Goal: Browse casually

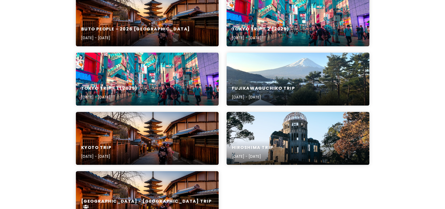
scroll to position [79, 0]
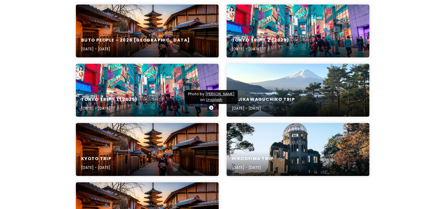
click at [146, 77] on div "Tokyo Trip - 1 (2025) [DATE] - [DATE]" at bounding box center [147, 90] width 143 height 53
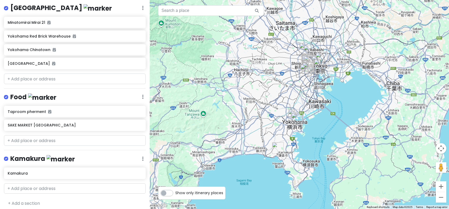
scroll to position [491, 0]
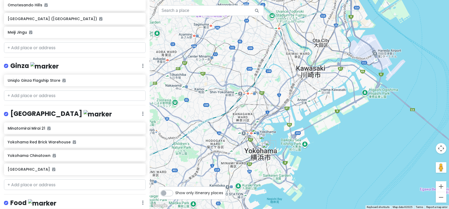
drag, startPoint x: 260, startPoint y: 173, endPoint x: 303, endPoint y: 101, distance: 84.1
click at [303, 101] on div at bounding box center [300, 104] width 300 height 209
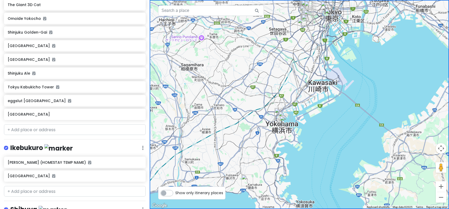
scroll to position [0, 0]
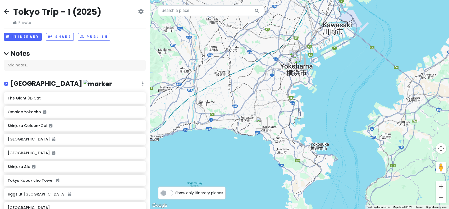
drag, startPoint x: 232, startPoint y: 124, endPoint x: 246, endPoint y: 66, distance: 59.2
click at [246, 66] on div at bounding box center [300, 104] width 300 height 209
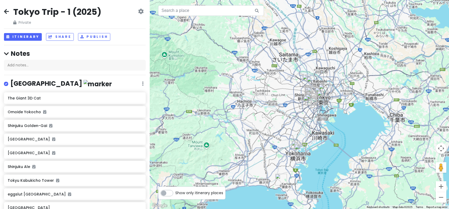
drag, startPoint x: 351, startPoint y: 84, endPoint x: 335, endPoint y: 141, distance: 59.5
click at [335, 141] on div at bounding box center [300, 104] width 300 height 209
click at [29, 37] on button "Itinerary" at bounding box center [23, 37] width 38 height 8
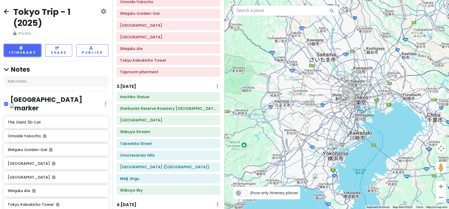
scroll to position [84, 0]
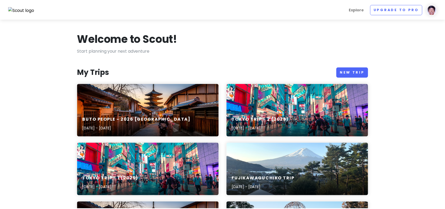
scroll to position [79, 0]
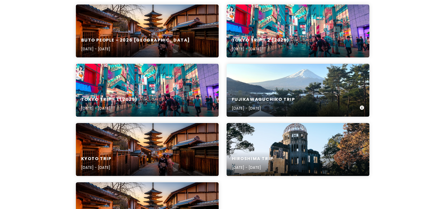
click at [300, 80] on div "Fujikawaguchiko Trip [DATE] - [DATE]" at bounding box center [298, 90] width 143 height 53
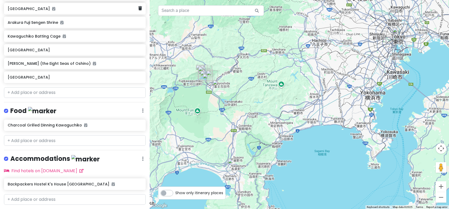
scroll to position [233, 0]
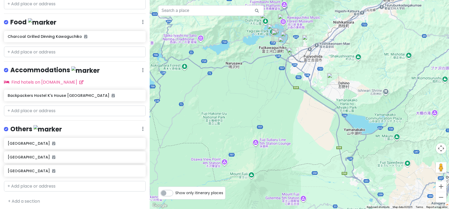
drag, startPoint x: 235, startPoint y: 81, endPoint x: 365, endPoint y: 109, distance: 132.9
click at [365, 109] on div at bounding box center [300, 104] width 300 height 209
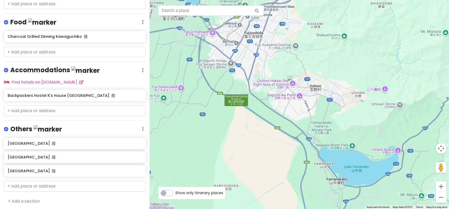
drag, startPoint x: 339, startPoint y: 29, endPoint x: 331, endPoint y: 57, distance: 28.6
click at [331, 57] on div at bounding box center [300, 104] width 300 height 209
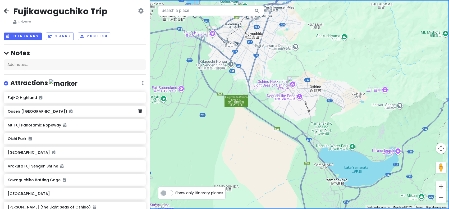
scroll to position [0, 0]
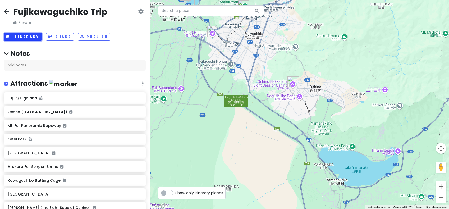
click at [21, 37] on button "Itinerary" at bounding box center [23, 37] width 38 height 8
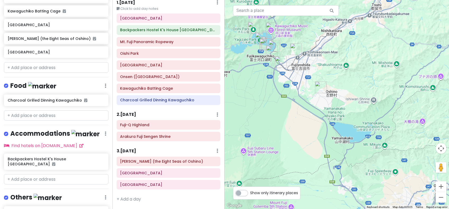
scroll to position [249, 0]
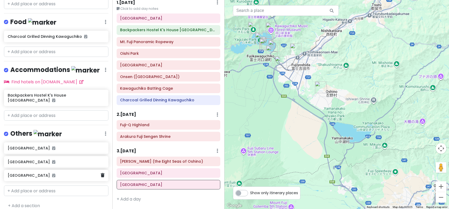
click at [46, 173] on h6 "[GEOGRAPHIC_DATA]" at bounding box center [54, 175] width 93 height 5
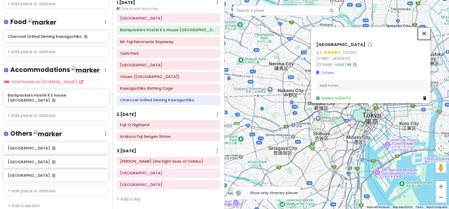
click at [426, 27] on button "Close" at bounding box center [424, 33] width 13 height 13
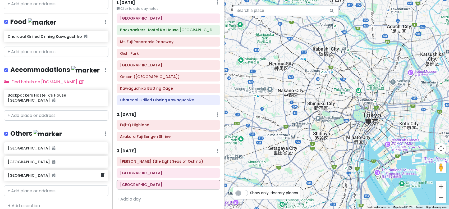
click at [17, 172] on div "[GEOGRAPHIC_DATA]" at bounding box center [54, 175] width 93 height 7
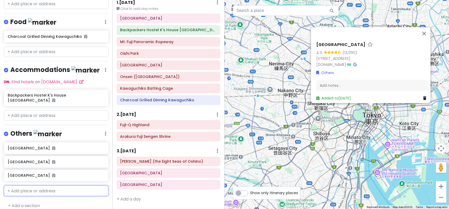
click at [37, 188] on input "text" at bounding box center [56, 191] width 105 height 11
type input "[GEOGRAPHIC_DATA]"
click at [34, 196] on div "[GEOGRAPHIC_DATA] [STREET_ADDRESS]" at bounding box center [56, 202] width 104 height 13
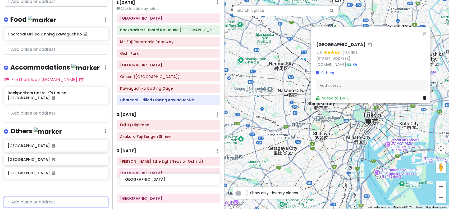
scroll to position [252, 0]
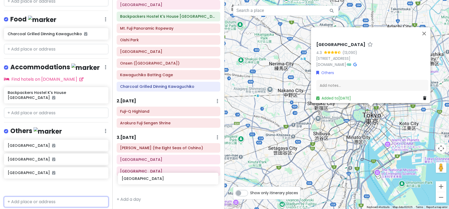
drag, startPoint x: 34, startPoint y: 184, endPoint x: 147, endPoint y: 180, distance: 113.6
click at [147, 180] on div "Fujikawaguchiko Trip Private Change Dates Make a Copy Delete Trip Go Pro ⚡️ Giv…" at bounding box center [224, 104] width 449 height 209
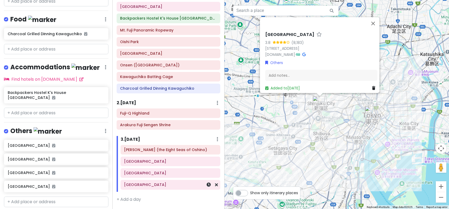
scroll to position [33, 0]
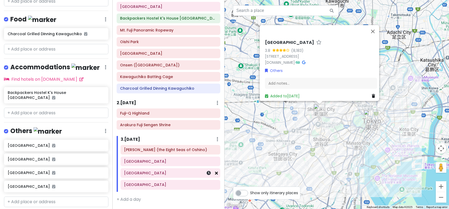
click at [215, 173] on icon at bounding box center [216, 173] width 3 height 4
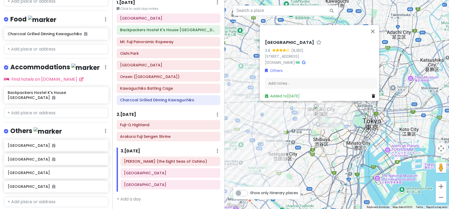
scroll to position [22, 0]
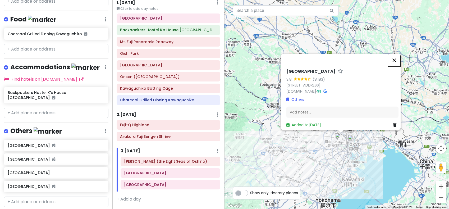
click at [398, 54] on button "Close" at bounding box center [394, 60] width 13 height 13
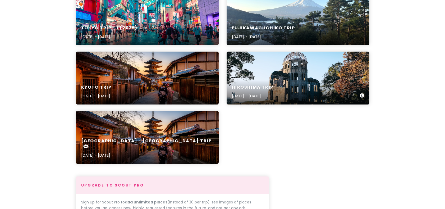
scroll to position [159, 0]
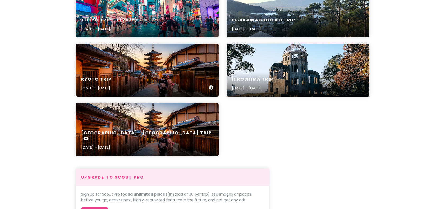
click at [170, 62] on div "Kyoto Trip [DATE] - [DATE]" at bounding box center [147, 70] width 143 height 53
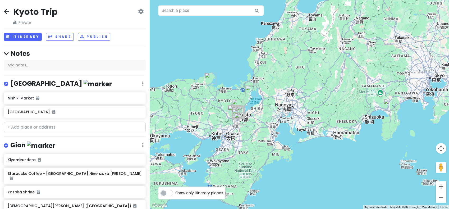
click at [8, 11] on icon at bounding box center [6, 11] width 5 height 4
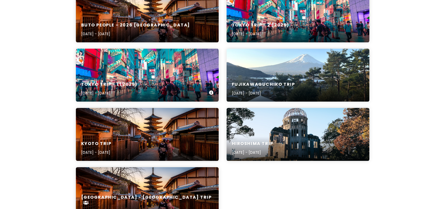
scroll to position [92, 0]
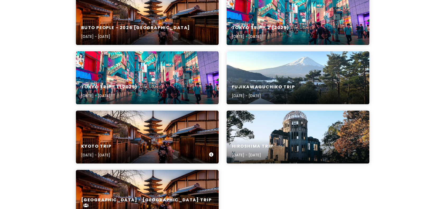
click at [169, 125] on div "Kyoto Trip Nov 2, 2025 - Nov 6, 2025" at bounding box center [147, 137] width 143 height 53
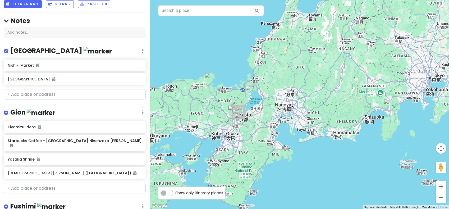
scroll to position [26, 0]
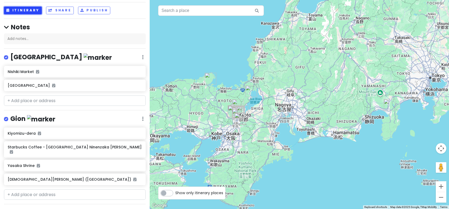
click at [30, 11] on button "Itinerary" at bounding box center [23, 11] width 38 height 8
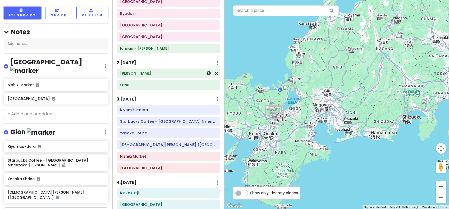
scroll to position [53, 0]
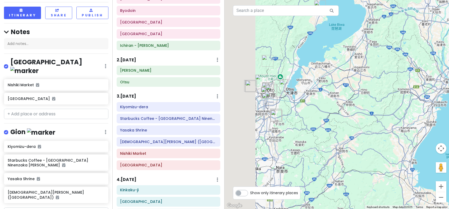
drag, startPoint x: 258, startPoint y: 105, endPoint x: 445, endPoint y: 111, distance: 188.0
click at [445, 111] on div at bounding box center [337, 104] width 225 height 209
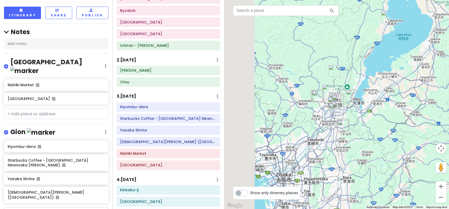
drag, startPoint x: 412, startPoint y: 119, endPoint x: 421, endPoint y: 120, distance: 9.1
click at [422, 120] on div at bounding box center [337, 104] width 225 height 209
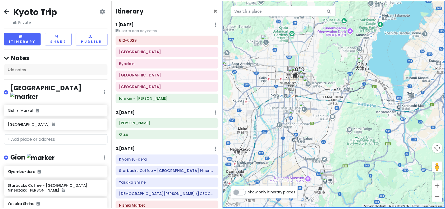
scroll to position [0, 0]
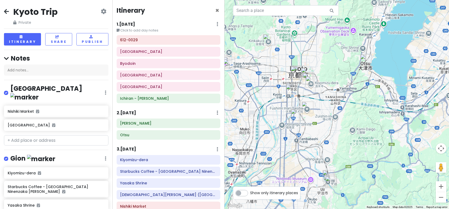
click at [5, 10] on icon at bounding box center [6, 11] width 5 height 4
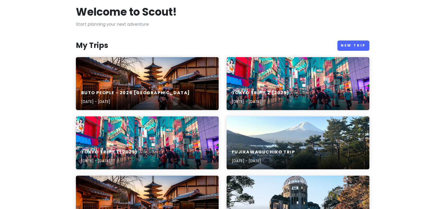
scroll to position [79, 0]
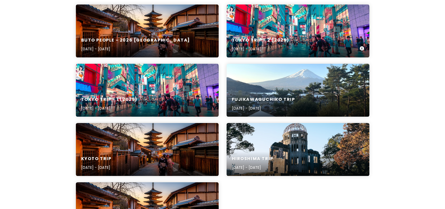
click at [337, 5] on div "Tokyo Trip - 2 (2025) Nov 12, 2025 - Nov 14, 2025" at bounding box center [298, 30] width 143 height 53
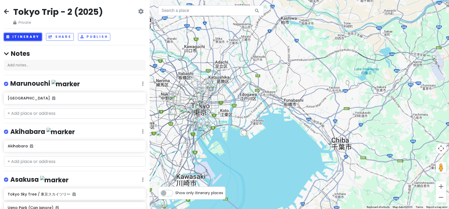
click at [27, 35] on button "Itinerary" at bounding box center [23, 37] width 38 height 8
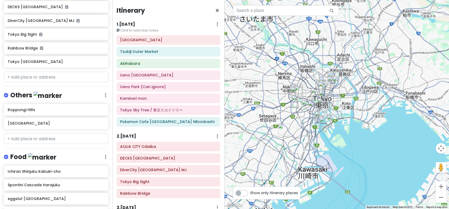
drag, startPoint x: 261, startPoint y: 141, endPoint x: 346, endPoint y: 133, distance: 85.5
click at [346, 133] on div at bounding box center [337, 104] width 225 height 209
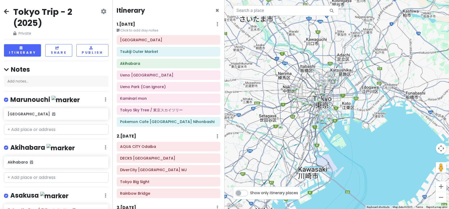
click at [4, 12] on div "Tokyo Trip - 2 (2025) Private Change Dates Make a Copy Delete Trip Go Pro ⚡️ Gi…" at bounding box center [56, 104] width 112 height 209
click at [5, 12] on icon at bounding box center [6, 11] width 5 height 4
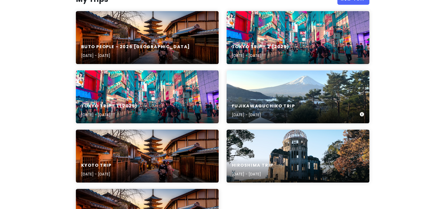
scroll to position [79, 0]
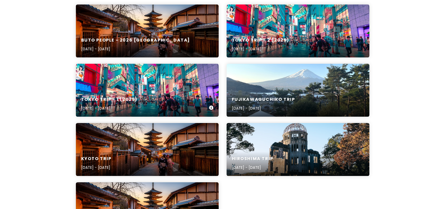
click at [187, 84] on div "Tokyo Trip - 1 (2025) [DATE] - [DATE]" at bounding box center [147, 90] width 143 height 53
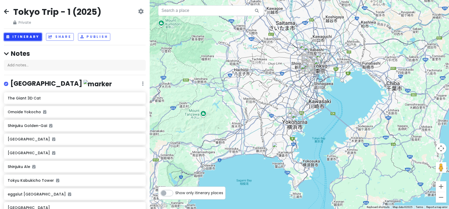
click at [25, 38] on button "Itinerary" at bounding box center [23, 37] width 38 height 8
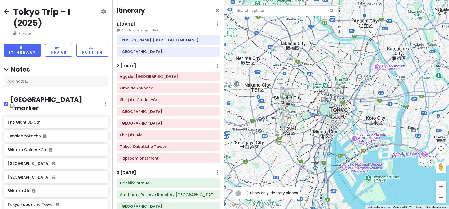
drag, startPoint x: 350, startPoint y: 66, endPoint x: 308, endPoint y: 136, distance: 82.0
click at [308, 136] on div at bounding box center [337, 104] width 225 height 209
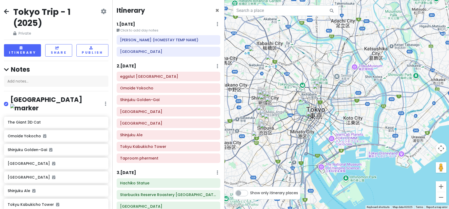
drag, startPoint x: 306, startPoint y: 139, endPoint x: 284, endPoint y: 139, distance: 22.5
click at [284, 139] on div at bounding box center [337, 104] width 225 height 209
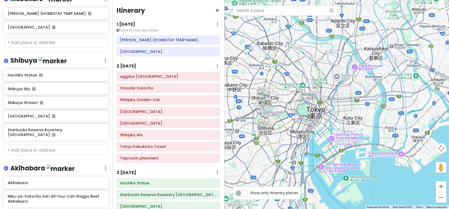
scroll to position [291, 0]
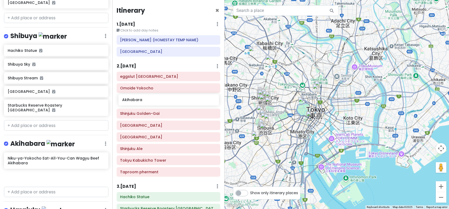
drag, startPoint x: 25, startPoint y: 146, endPoint x: 139, endPoint y: 102, distance: 122.5
click at [139, 102] on div "Tokyo Trip - 1 (2025) Private Change Dates Make a Copy Delete Trip Go Pro ⚡️ Gi…" at bounding box center [224, 104] width 449 height 209
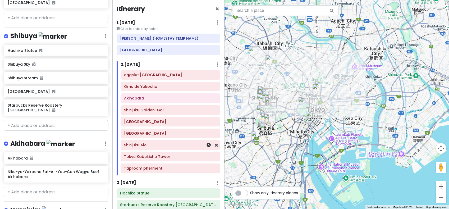
scroll to position [134, 0]
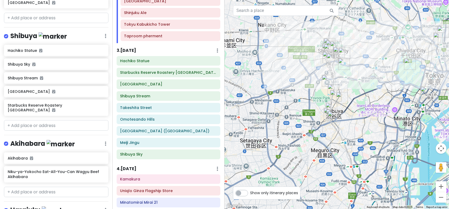
drag, startPoint x: 256, startPoint y: 108, endPoint x: 363, endPoint y: 79, distance: 111.1
click at [363, 79] on div at bounding box center [337, 104] width 225 height 209
click at [139, 143] on h6 "Meiji Jingu" at bounding box center [168, 142] width 97 height 5
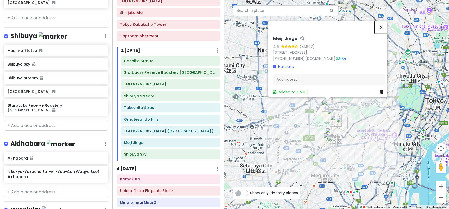
click at [381, 23] on button "Close" at bounding box center [381, 27] width 13 height 13
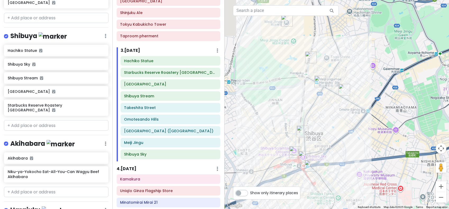
drag, startPoint x: 301, startPoint y: 141, endPoint x: 363, endPoint y: 66, distance: 96.9
click at [363, 66] on div at bounding box center [337, 104] width 225 height 209
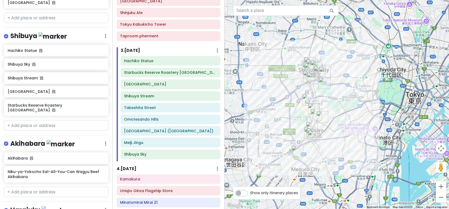
drag, startPoint x: 382, startPoint y: 100, endPoint x: 350, endPoint y: 107, distance: 32.9
click at [350, 107] on div at bounding box center [337, 104] width 225 height 209
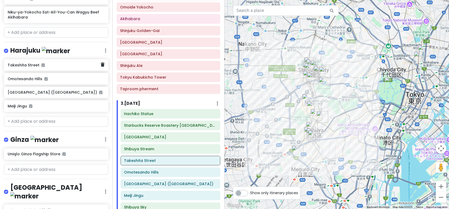
scroll to position [450, 0]
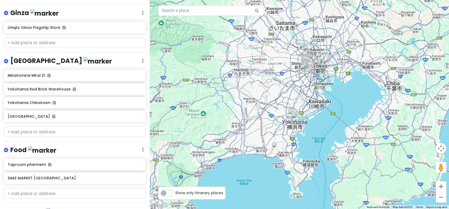
scroll to position [597, 0]
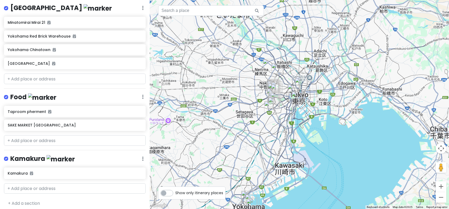
drag, startPoint x: 297, startPoint y: 75, endPoint x: 330, endPoint y: 83, distance: 34.4
click at [330, 83] on div at bounding box center [300, 104] width 300 height 209
